Goal: Information Seeking & Learning: Learn about a topic

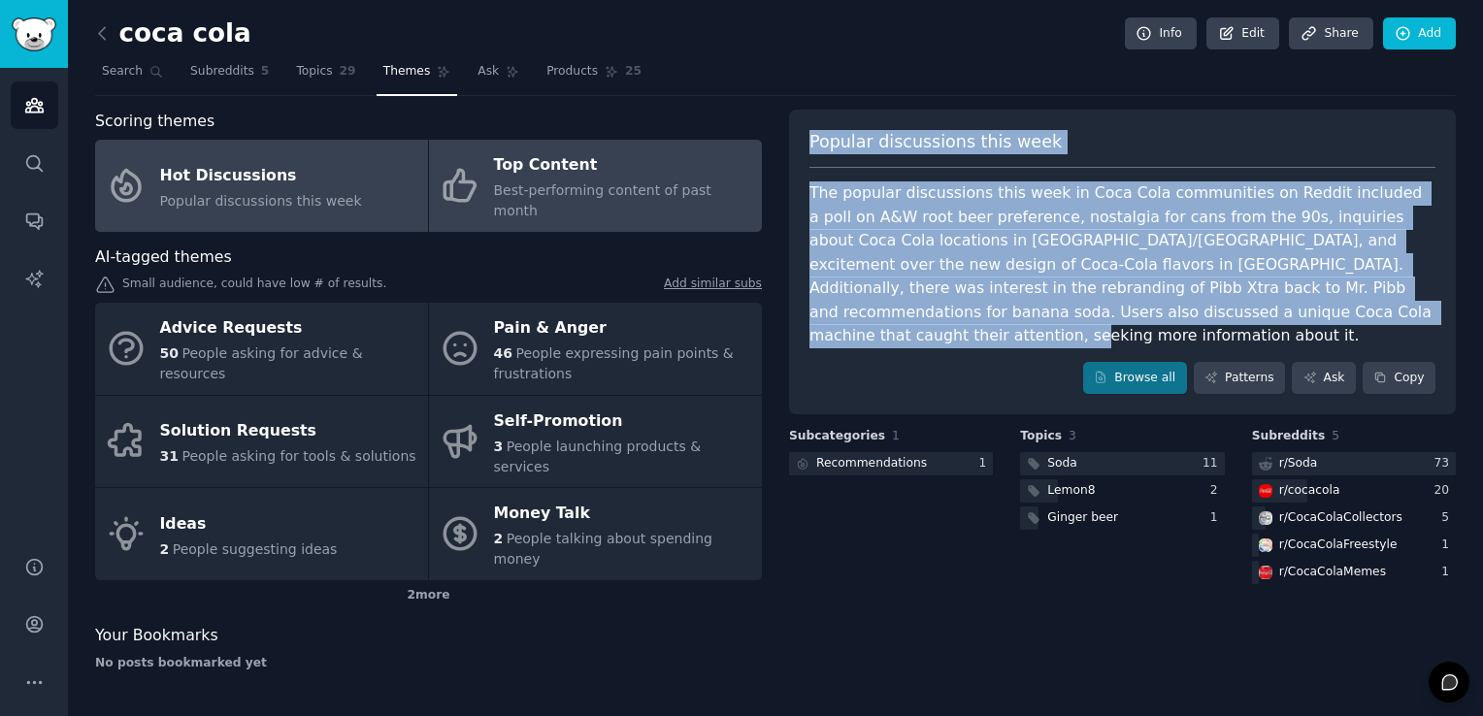
click at [640, 192] on span "Best-performing content of past month" at bounding box center [602, 200] width 217 height 36
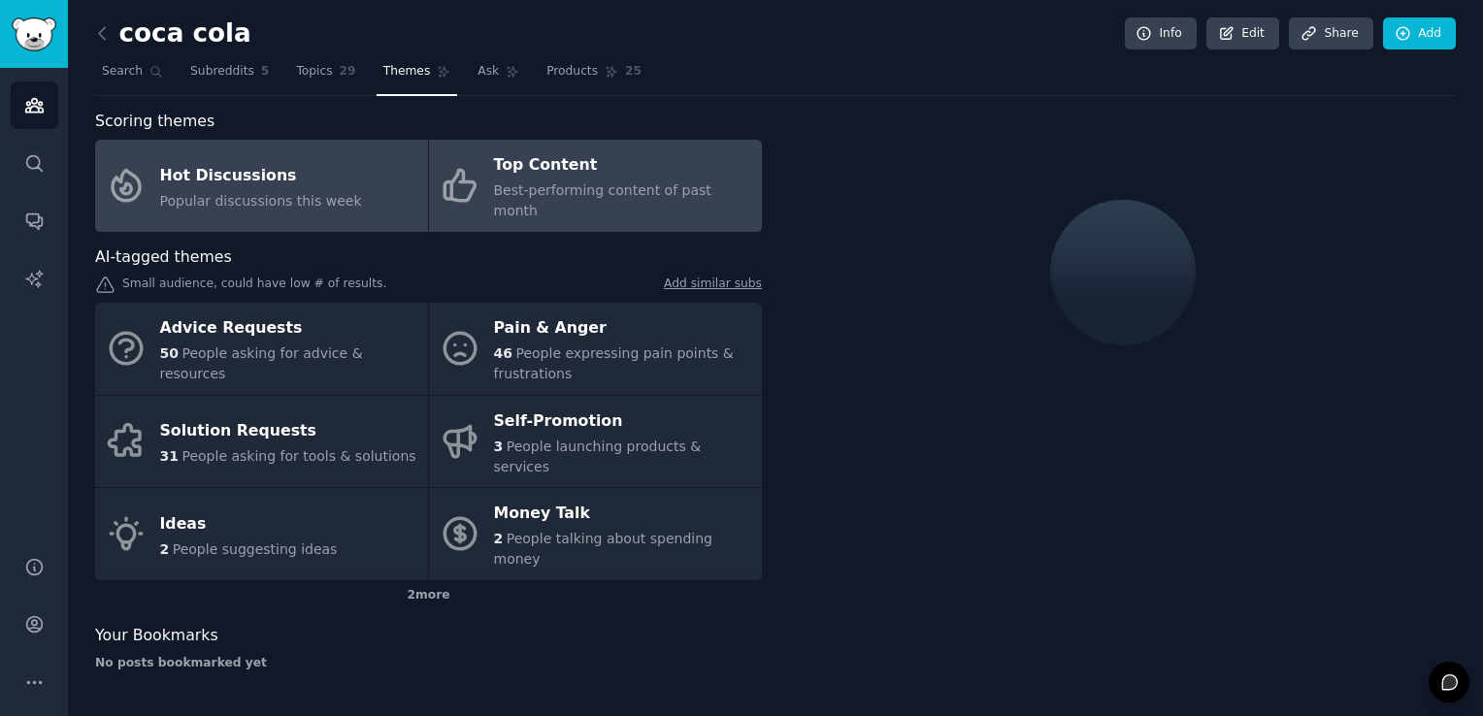
click at [380, 188] on link "Hot Discussions Popular discussions this week" at bounding box center [261, 186] width 333 height 92
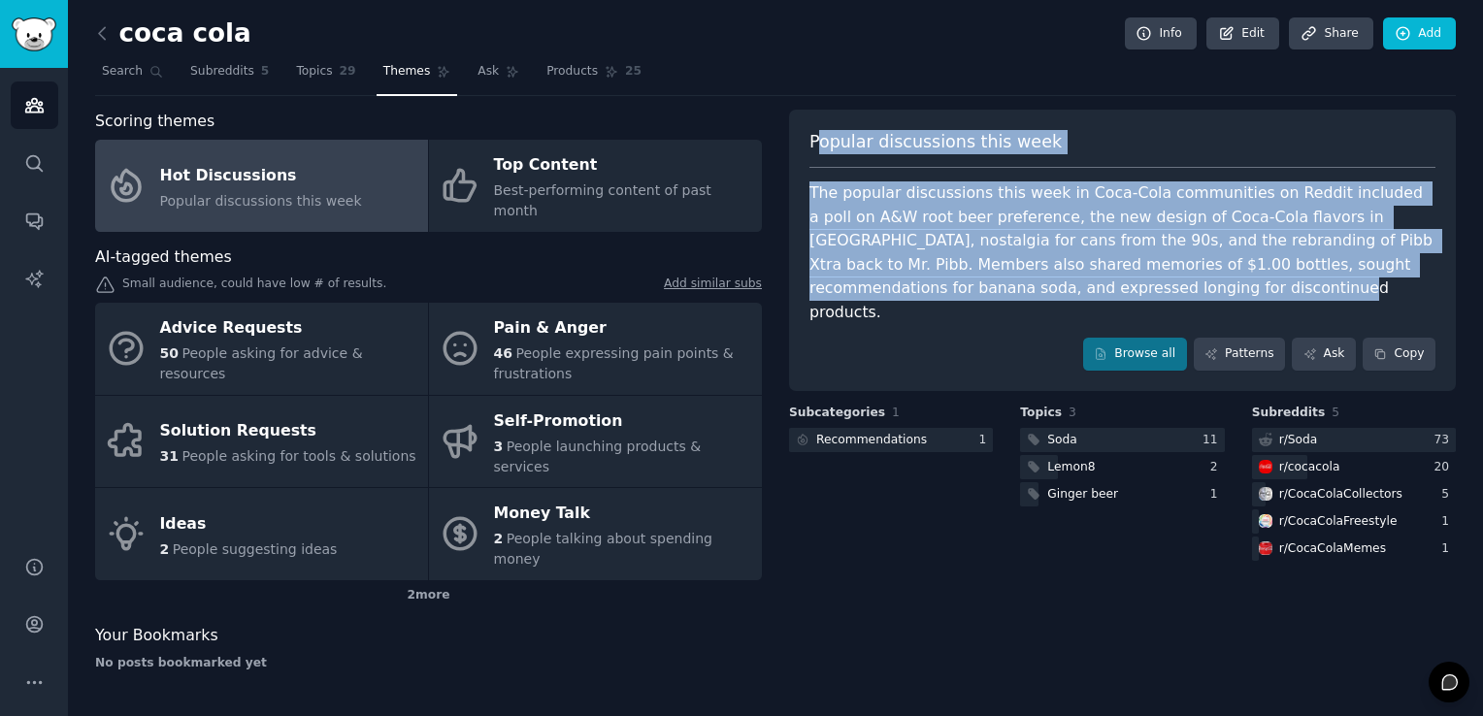
drag, startPoint x: 815, startPoint y: 149, endPoint x: 1041, endPoint y: 292, distance: 267.9
click at [1041, 292] on div "Popular discussions this week The popular discussions this week in Coca-Cola co…" at bounding box center [1122, 250] width 667 height 281
copy div "opular discussions this week The popular discussions this week in Coca-Cola com…"
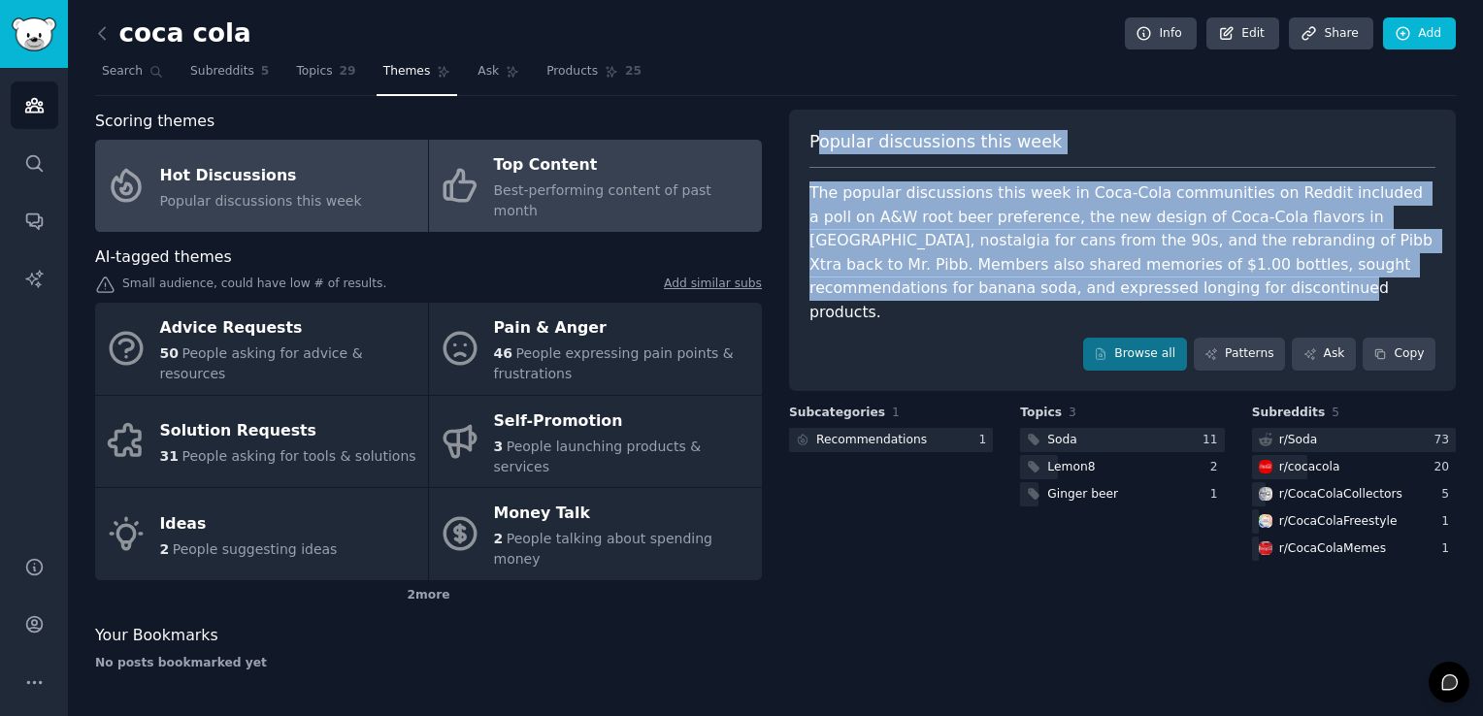
click at [547, 166] on div "Top Content" at bounding box center [623, 165] width 258 height 31
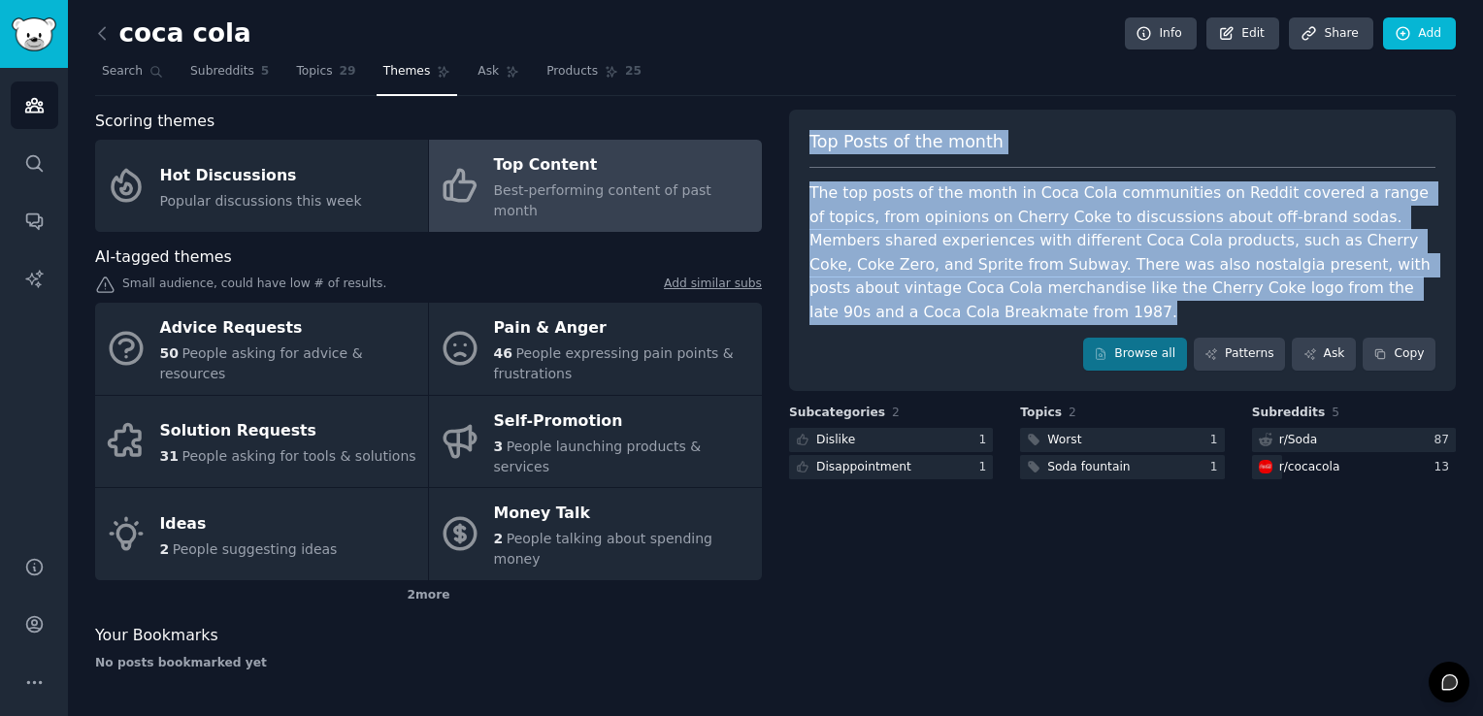
drag, startPoint x: 811, startPoint y: 138, endPoint x: 849, endPoint y: 324, distance: 190.2
click at [849, 324] on div "Top Posts of the month The top posts of the month in Coca Cola communities on R…" at bounding box center [1122, 250] width 667 height 281
copy div "Top Posts of the month The top posts of the month in Coca Cola communities on R…"
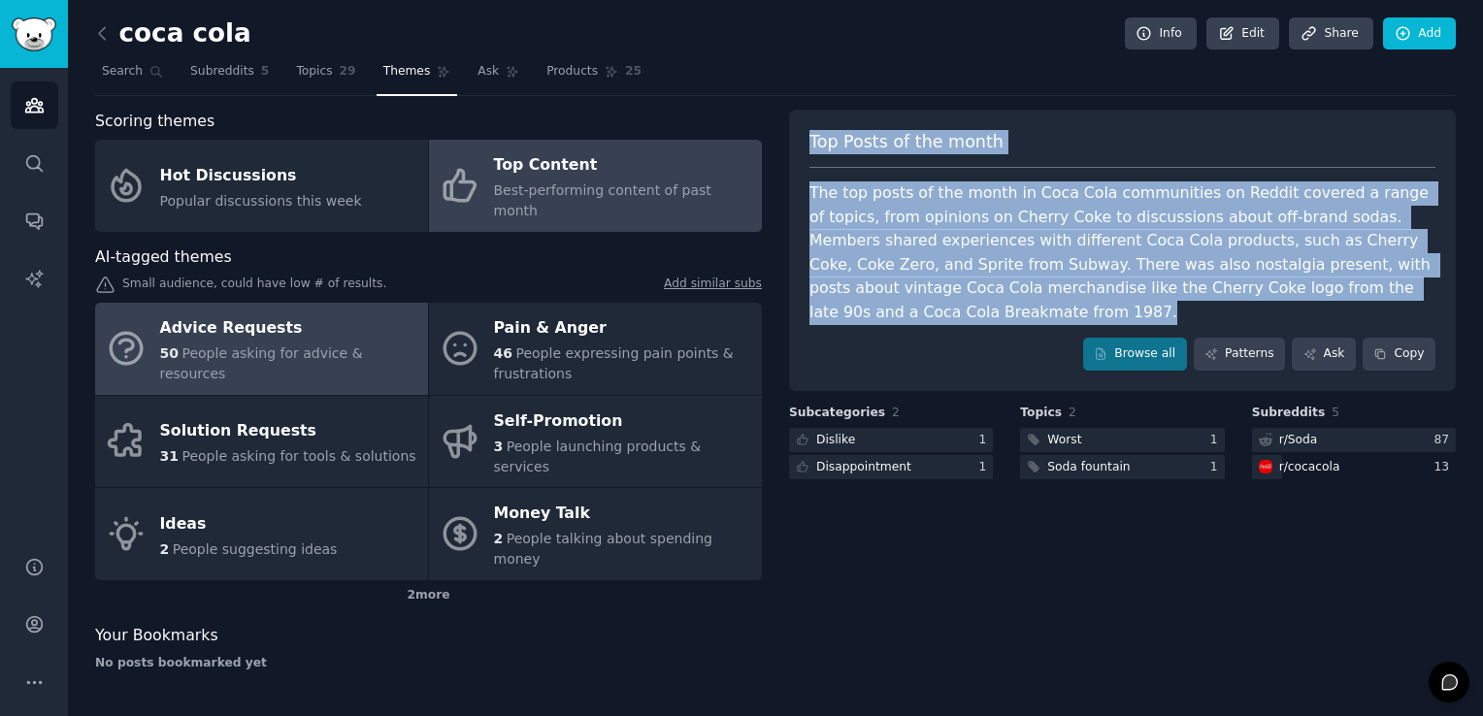
click at [312, 328] on div "Advice Requests" at bounding box center [289, 329] width 258 height 31
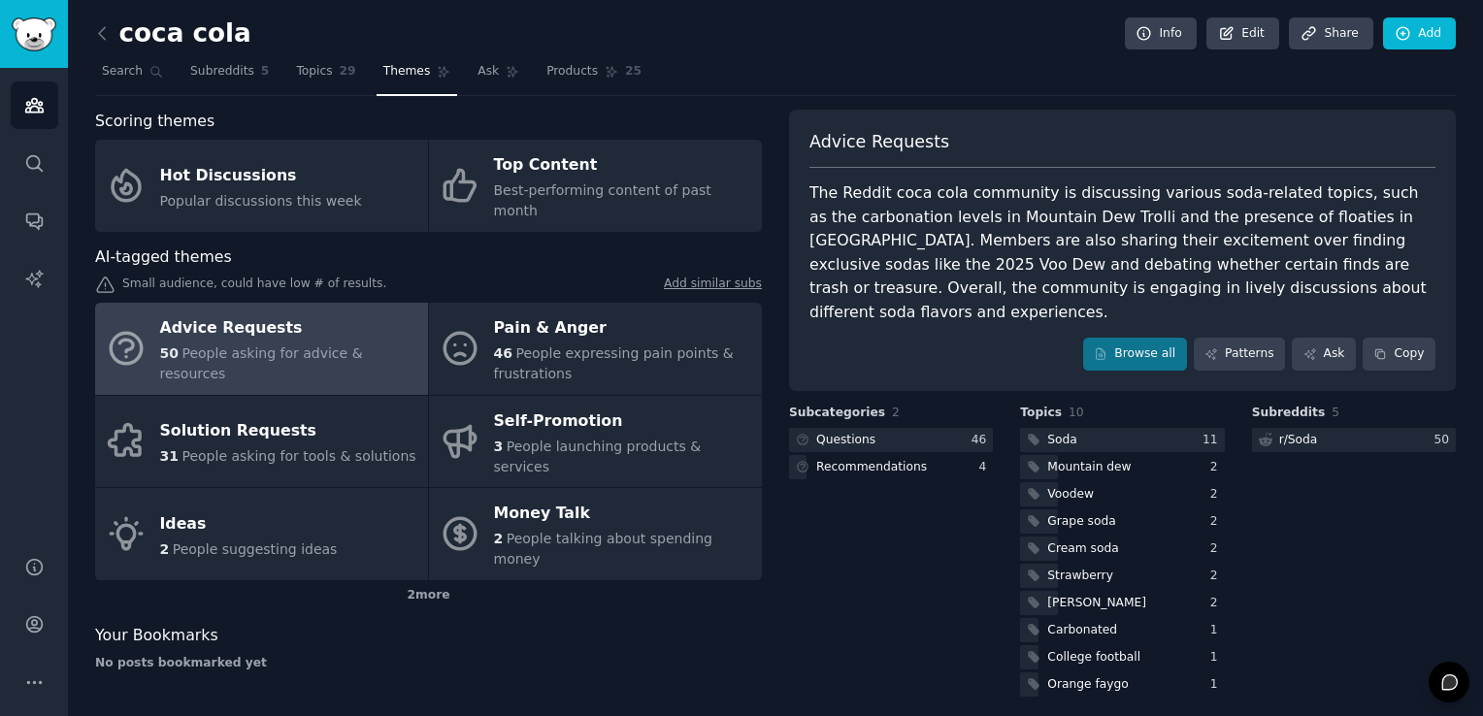
click at [823, 145] on span "Advice Requests" at bounding box center [879, 142] width 140 height 24
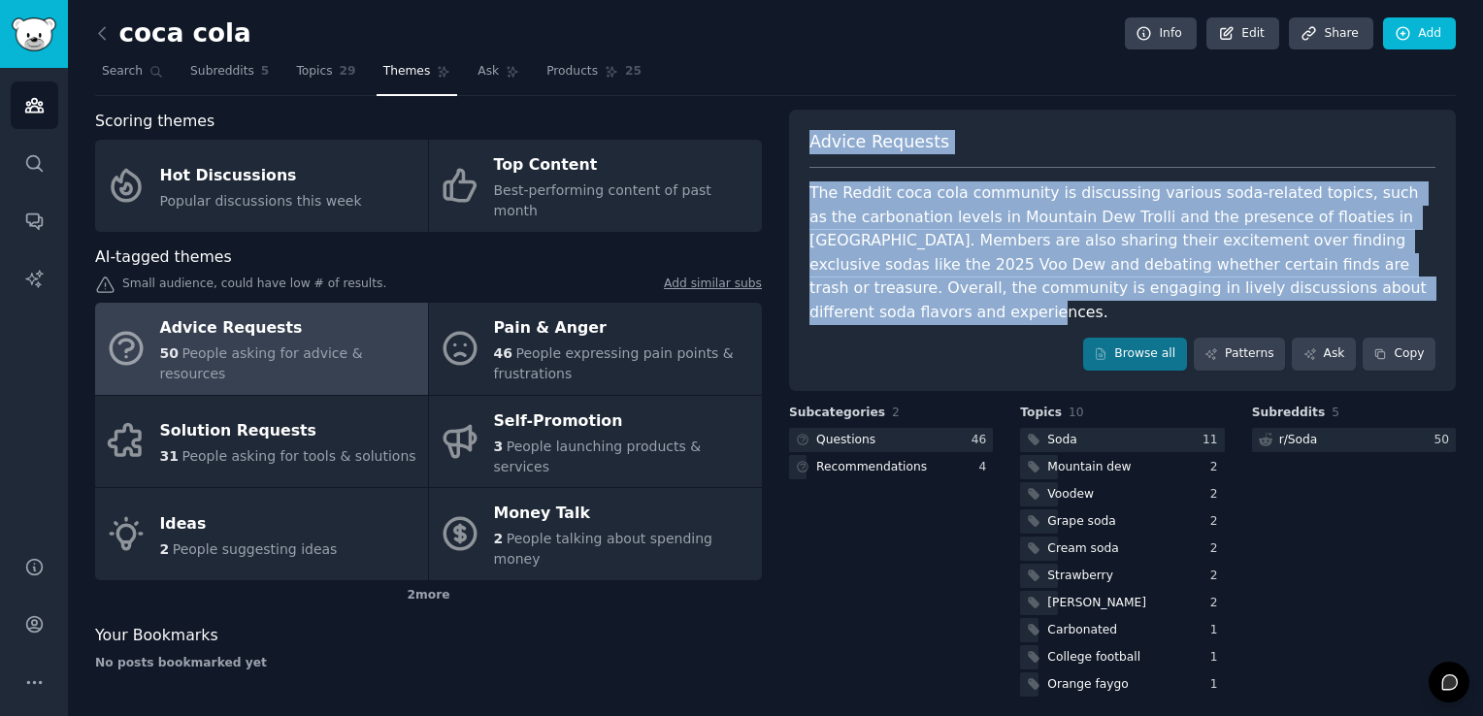
drag, startPoint x: 810, startPoint y: 142, endPoint x: 1316, endPoint y: 285, distance: 525.7
click at [1316, 285] on div "Advice Requests The Reddit coca cola community is discussing various soda-relat…" at bounding box center [1122, 250] width 667 height 281
copy div "Advice Requests The Reddit coca cola community is discussing various soda-relat…"
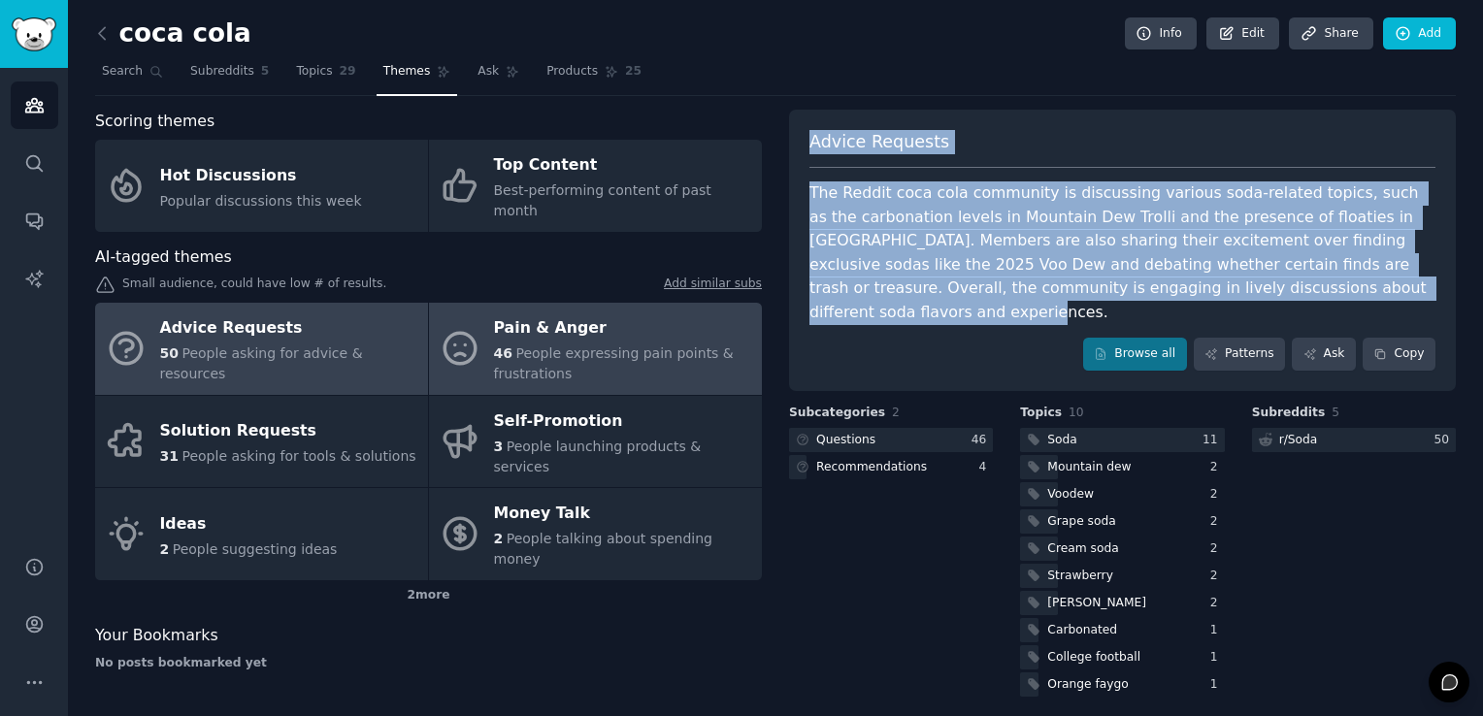
click at [564, 314] on div "Pain & Anger" at bounding box center [623, 329] width 258 height 31
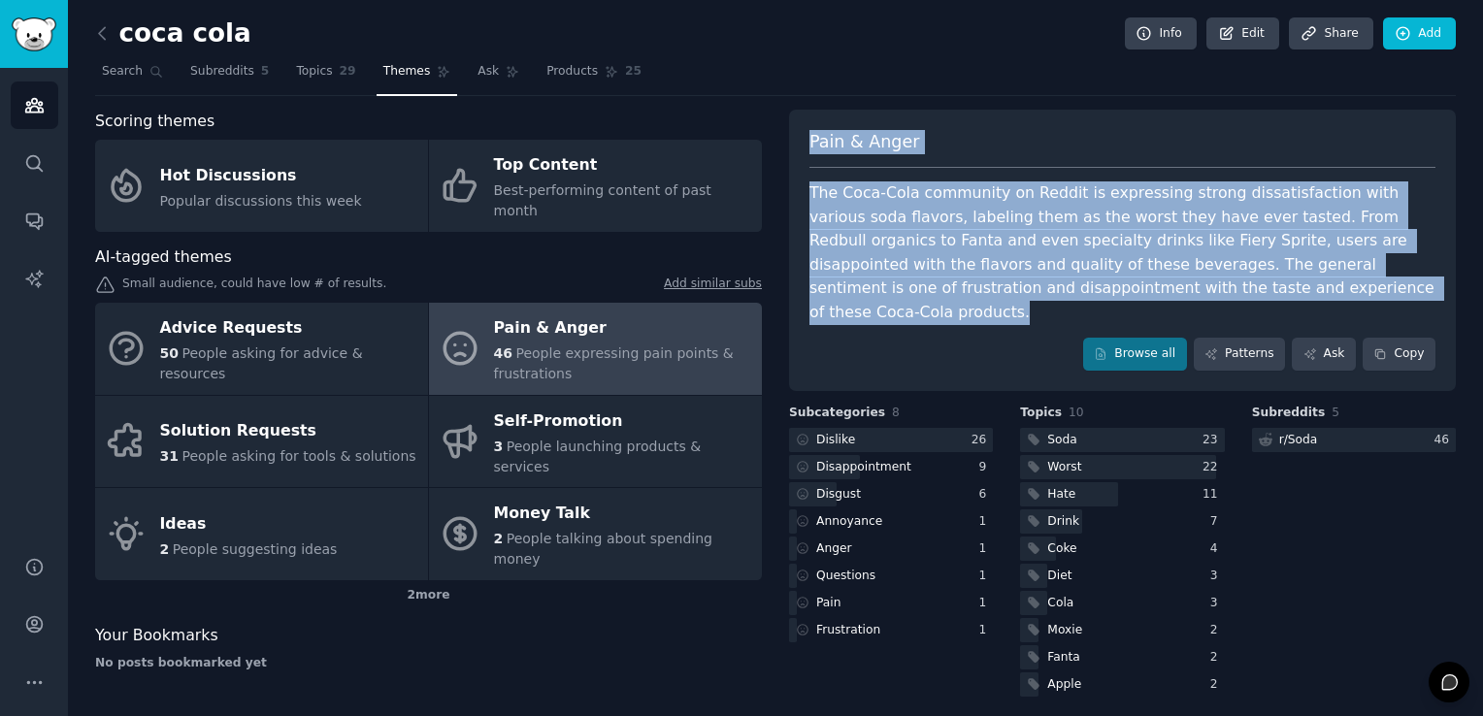
drag, startPoint x: 808, startPoint y: 134, endPoint x: 1185, endPoint y: 289, distance: 408.3
click at [1185, 289] on div "Pain & Anger The Coca-Cola community on Reddit is expressing strong dissatisfac…" at bounding box center [1122, 250] width 667 height 281
copy div "Pain & Anger The Coca-Cola community on Reddit is expressing strong dissatisfac…"
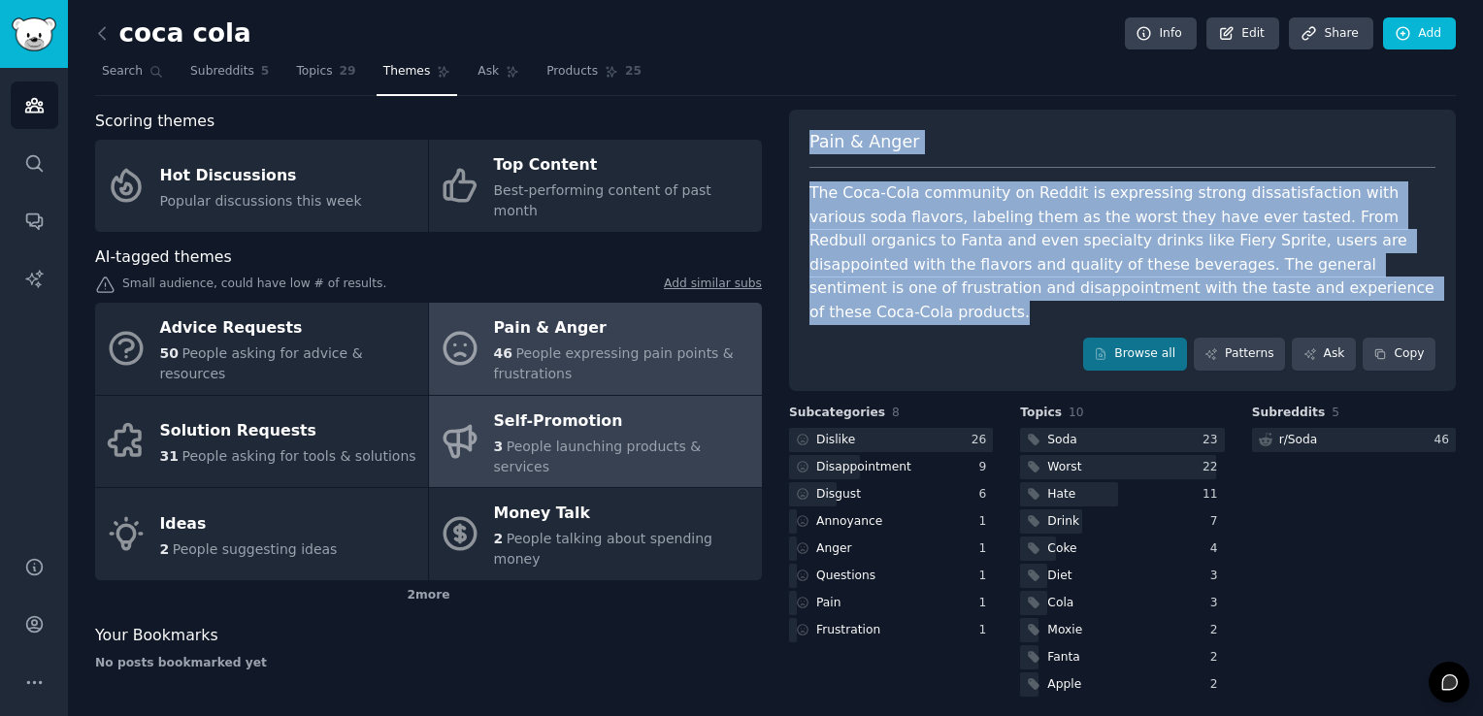
click at [476, 421] on icon at bounding box center [460, 441] width 41 height 41
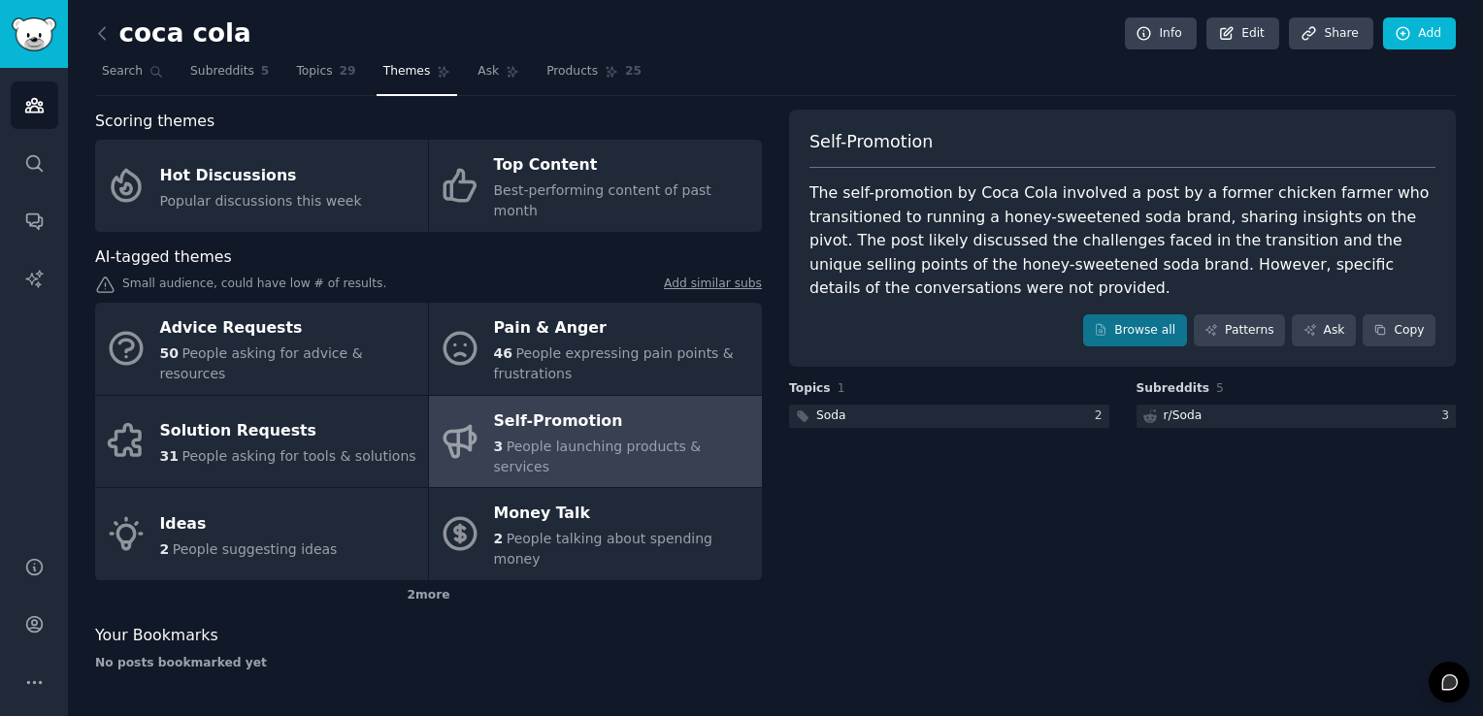
click at [842, 140] on span "Self-Promotion" at bounding box center [870, 142] width 123 height 24
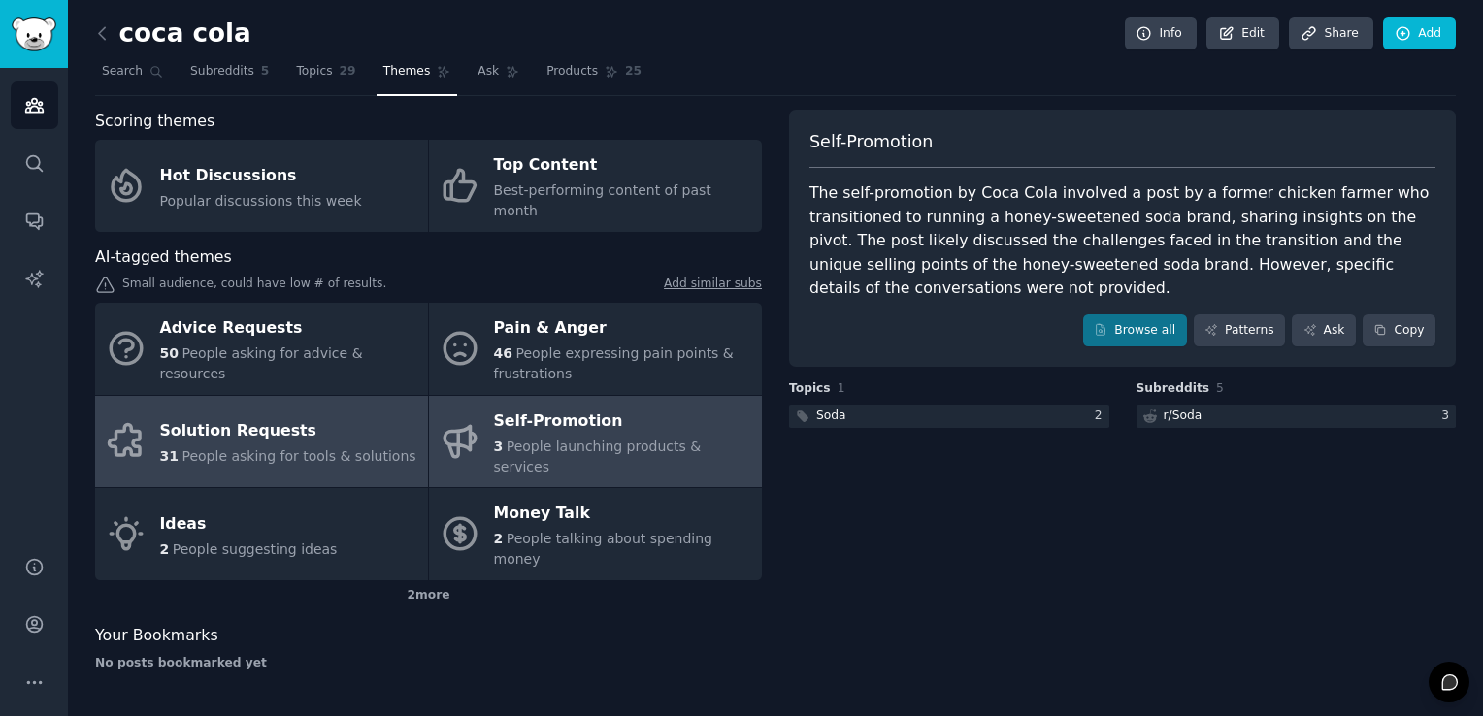
click at [299, 416] on div "Solution Requests" at bounding box center [288, 431] width 256 height 31
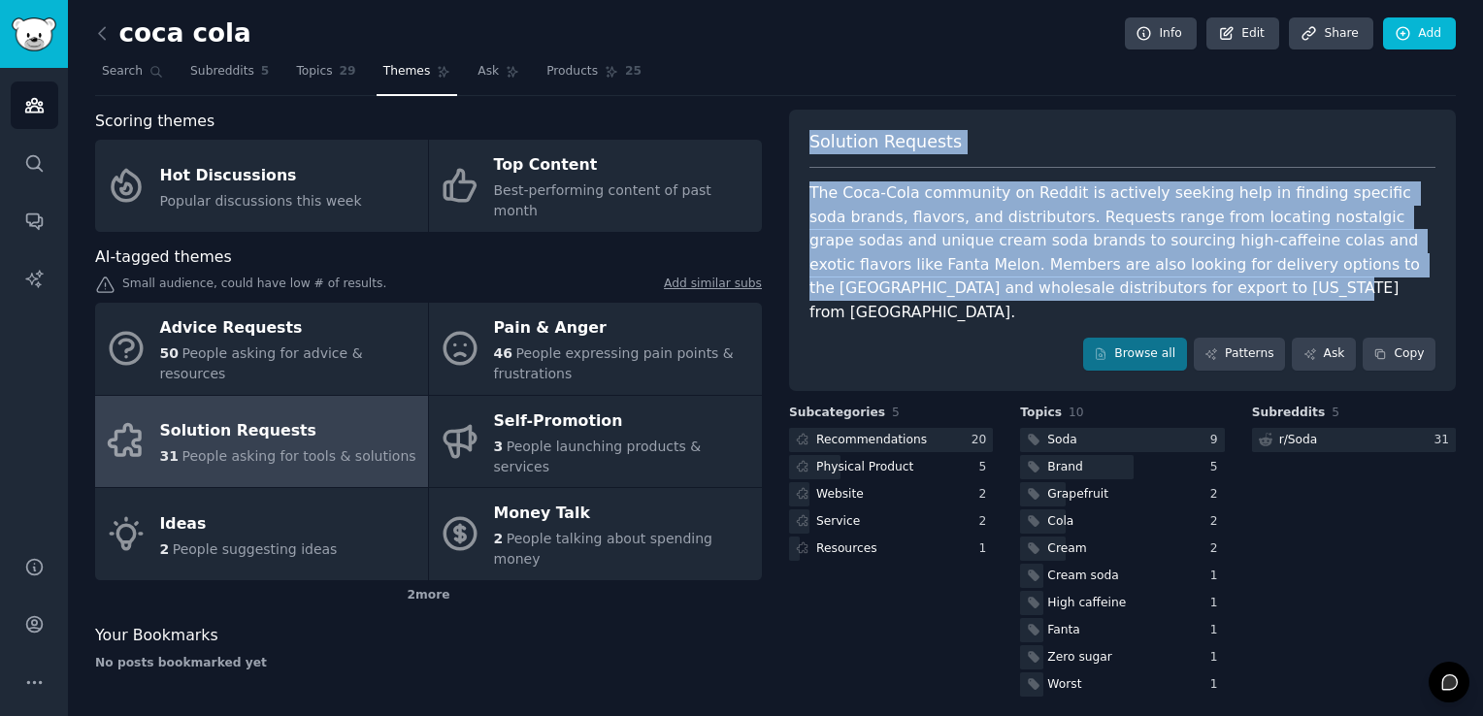
drag, startPoint x: 808, startPoint y: 140, endPoint x: 1024, endPoint y: 293, distance: 265.3
click at [1024, 293] on div "Solution Requests The Coca-Cola community on Reddit is actively seeking help in…" at bounding box center [1122, 250] width 667 height 281
copy div "Solution Requests The Coca-Cola community on Reddit is actively seeking help in…"
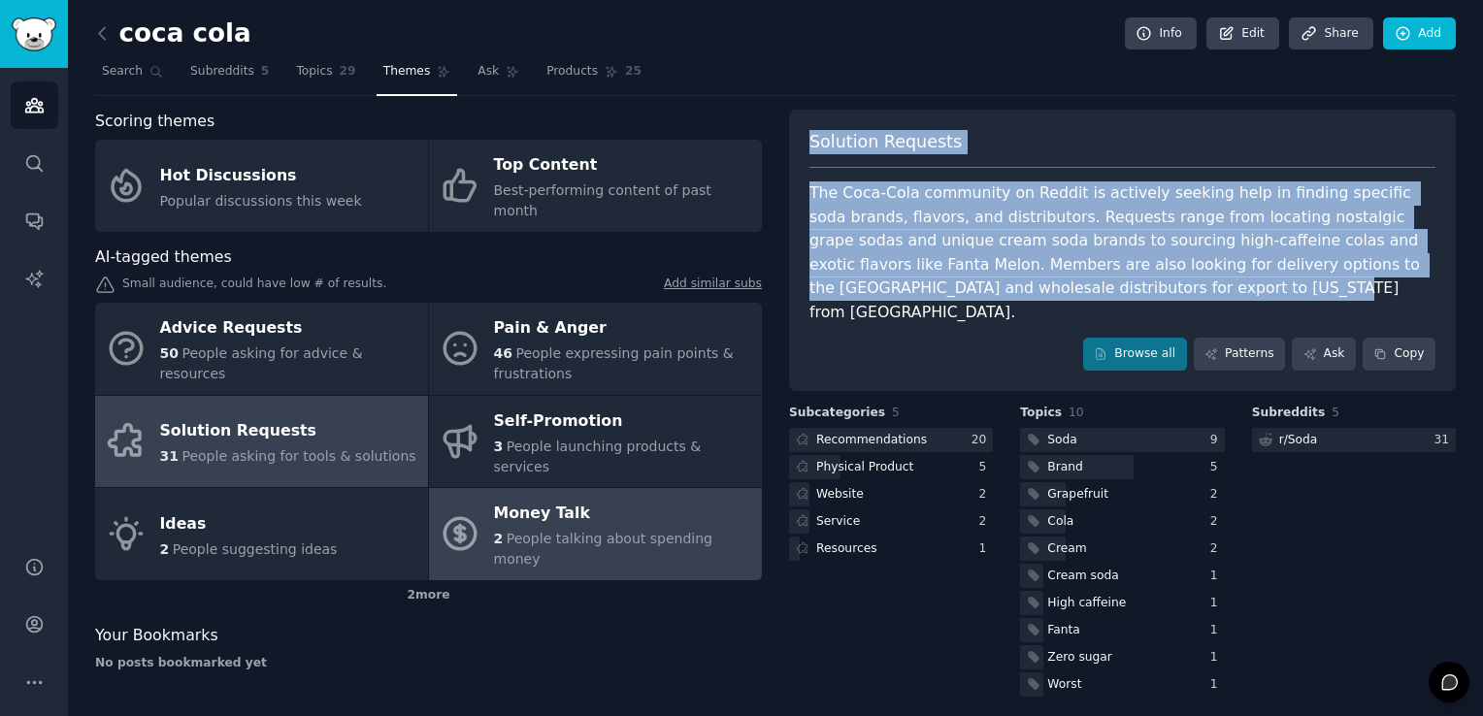
click at [563, 499] on div "Money Talk" at bounding box center [623, 514] width 258 height 31
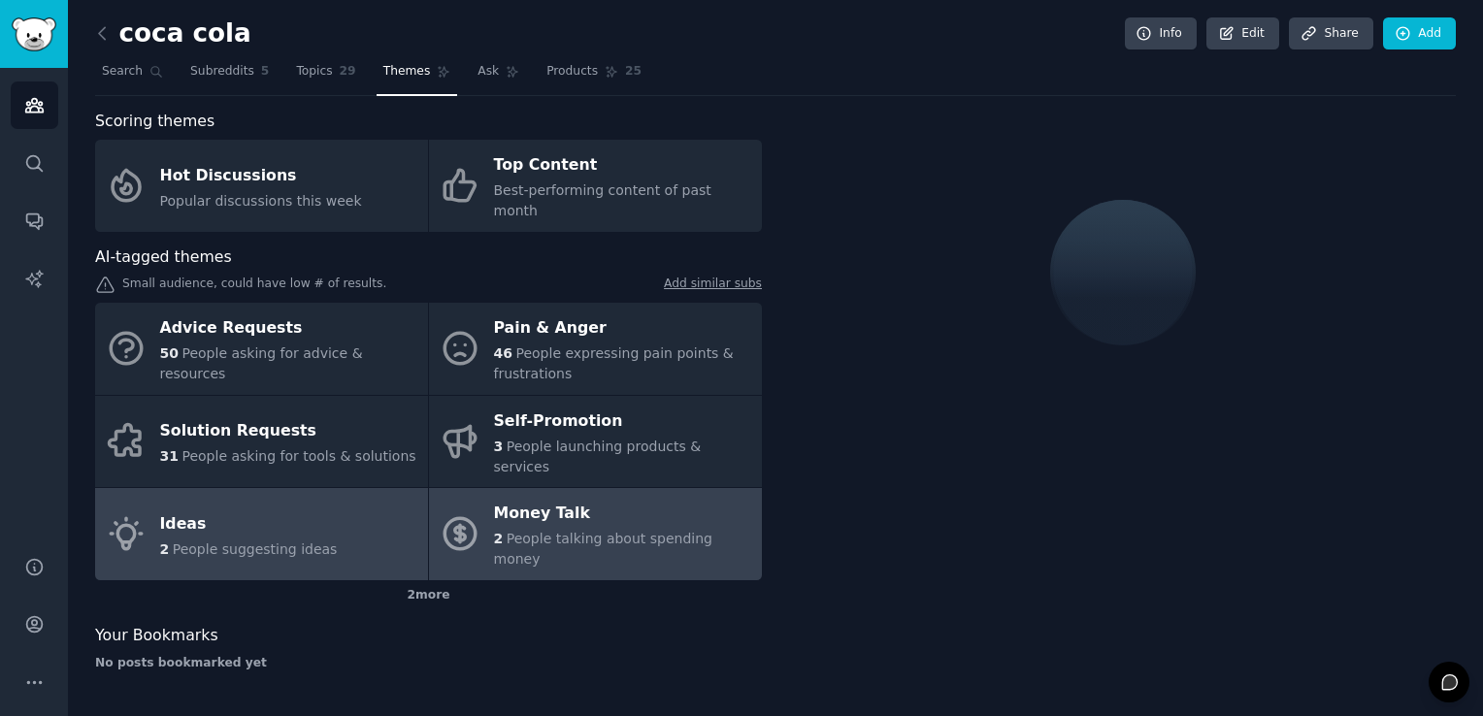
click at [361, 488] on link "Ideas 2 People suggesting ideas" at bounding box center [261, 534] width 333 height 92
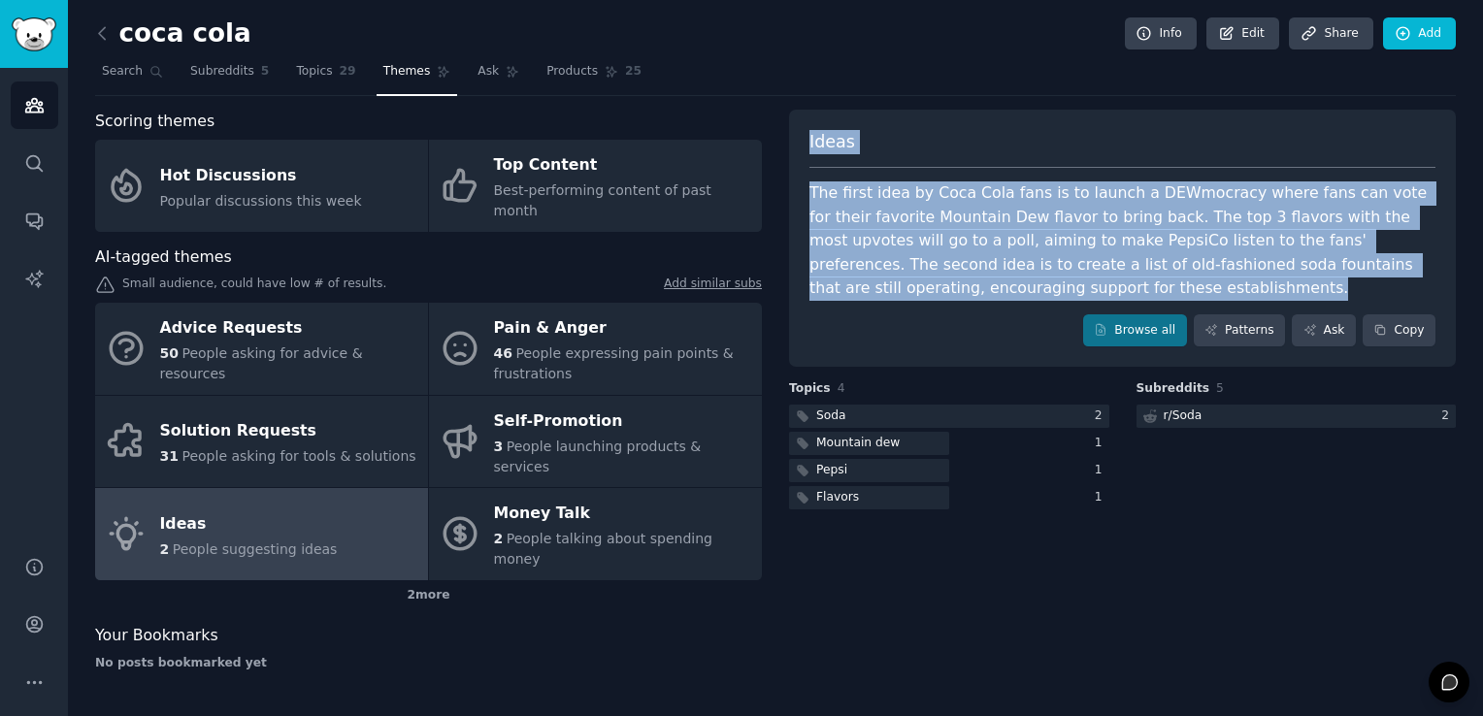
drag, startPoint x: 810, startPoint y: 143, endPoint x: 922, endPoint y: 293, distance: 187.3
click at [922, 293] on div "Ideas The first idea by Coca Cola fans is to launch a DEWmocracy where fans can…" at bounding box center [1122, 239] width 667 height 258
copy div "Ideas The first idea by Coca Cola fans is to launch a DEWmocracy where fans can…"
